Goal: Check status: Check status

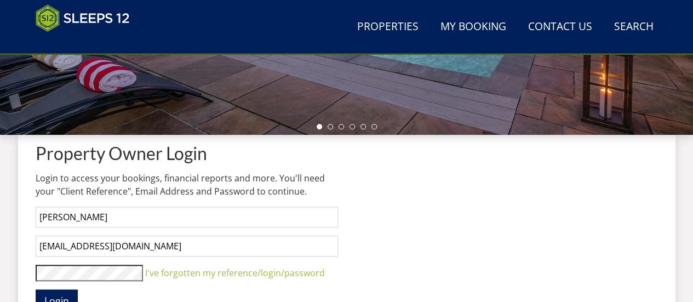
scroll to position [381, 0]
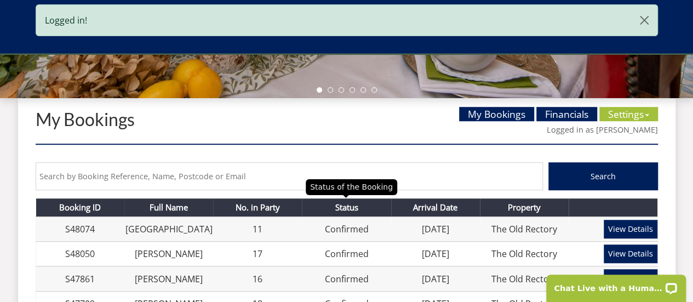
scroll to position [379, 0]
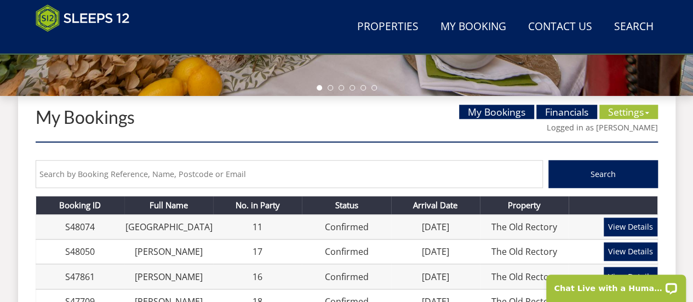
click at [248, 176] on input "text" at bounding box center [289, 174] width 507 height 28
type input "furby"
click at [548, 160] on button "Search" at bounding box center [603, 174] width 110 height 28
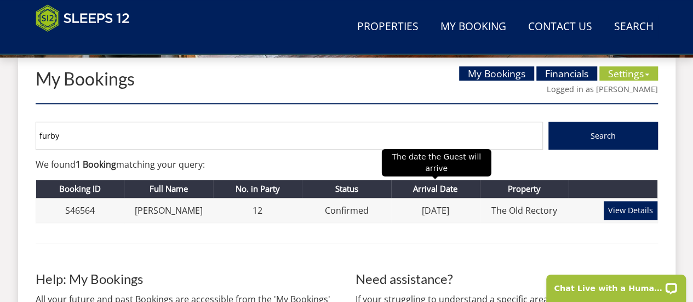
scroll to position [419, 0]
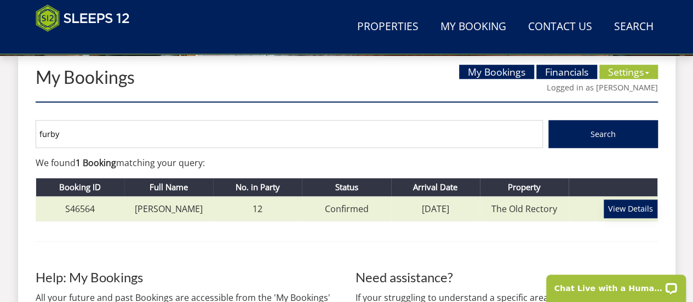
click at [632, 214] on link "View Details" at bounding box center [631, 208] width 54 height 19
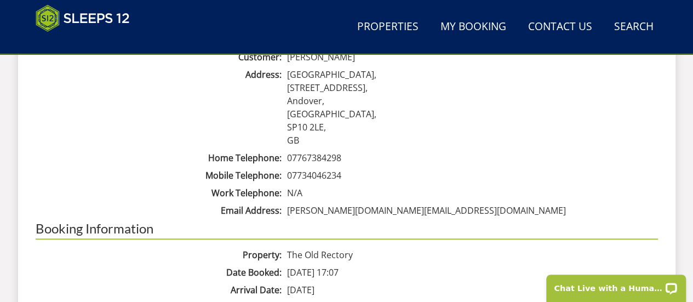
scroll to position [540, 0]
